Goal: Task Accomplishment & Management: Use online tool/utility

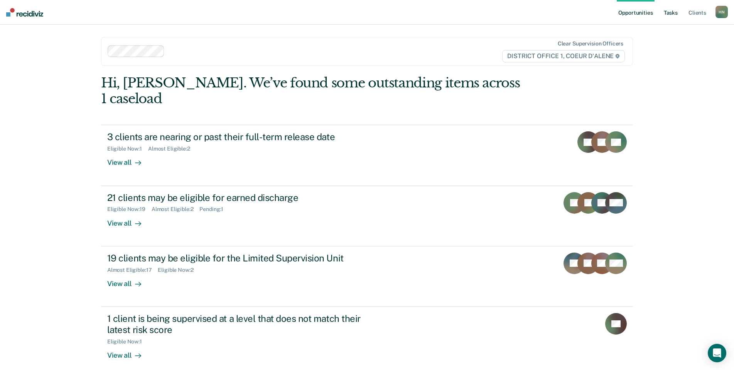
click at [666, 9] on link "Tasks" at bounding box center [670, 12] width 17 height 25
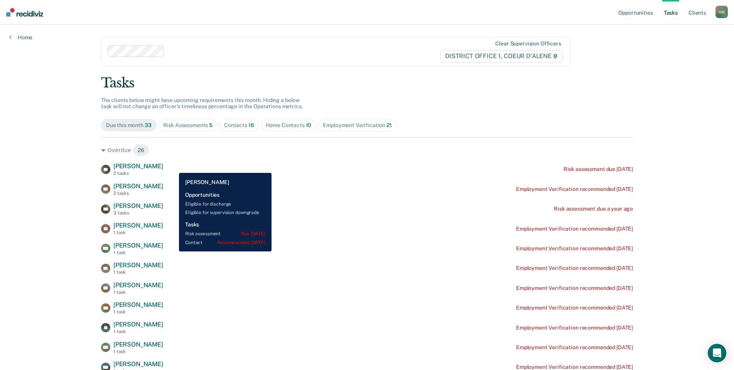
click at [173, 167] on div "FK [PERSON_NAME] 2 tasks Risk assessment due [DATE]" at bounding box center [367, 169] width 532 height 13
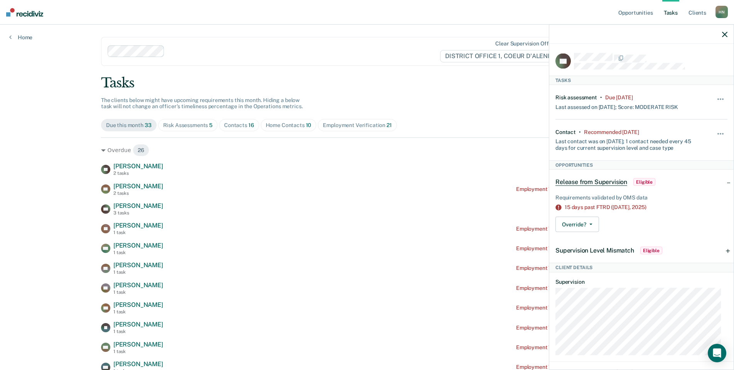
click at [724, 34] on icon "button" at bounding box center [724, 34] width 5 height 5
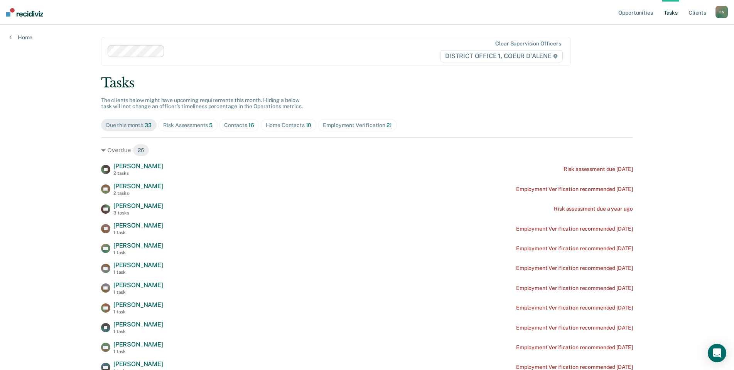
click at [232, 126] on div "Contacts 16" at bounding box center [239, 125] width 30 height 7
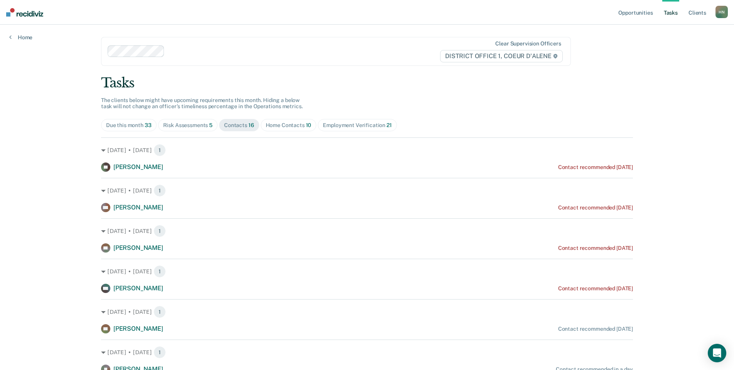
click at [274, 126] on div "Home Contacts 10" at bounding box center [289, 125] width 46 height 7
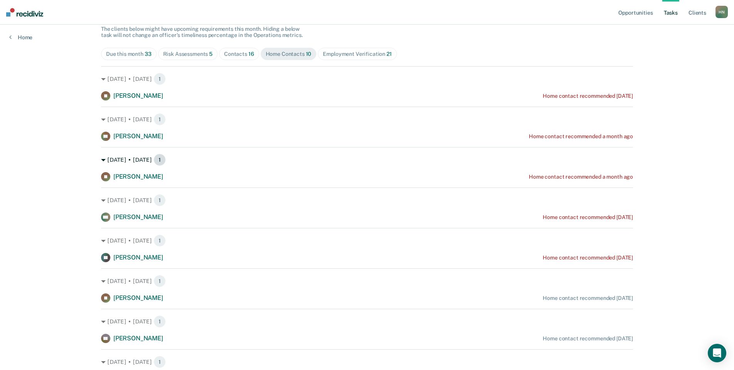
scroll to position [72, 0]
